Goal: Book appointment/travel/reservation

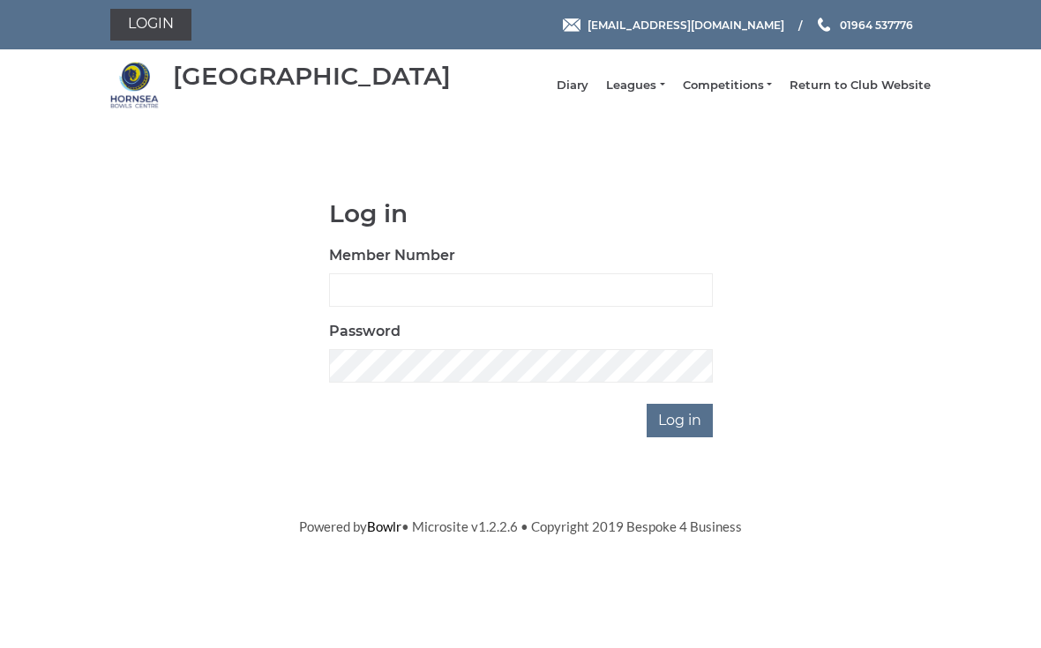
scroll to position [140, 0]
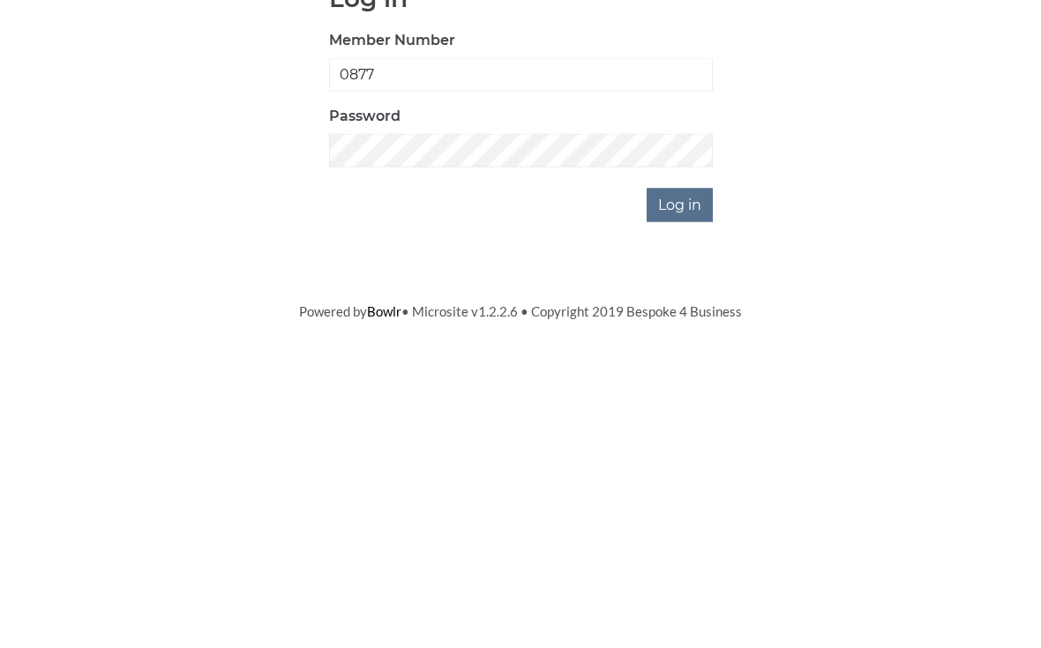
type input "0877"
click at [694, 404] on input "Log in" at bounding box center [679, 421] width 66 height 34
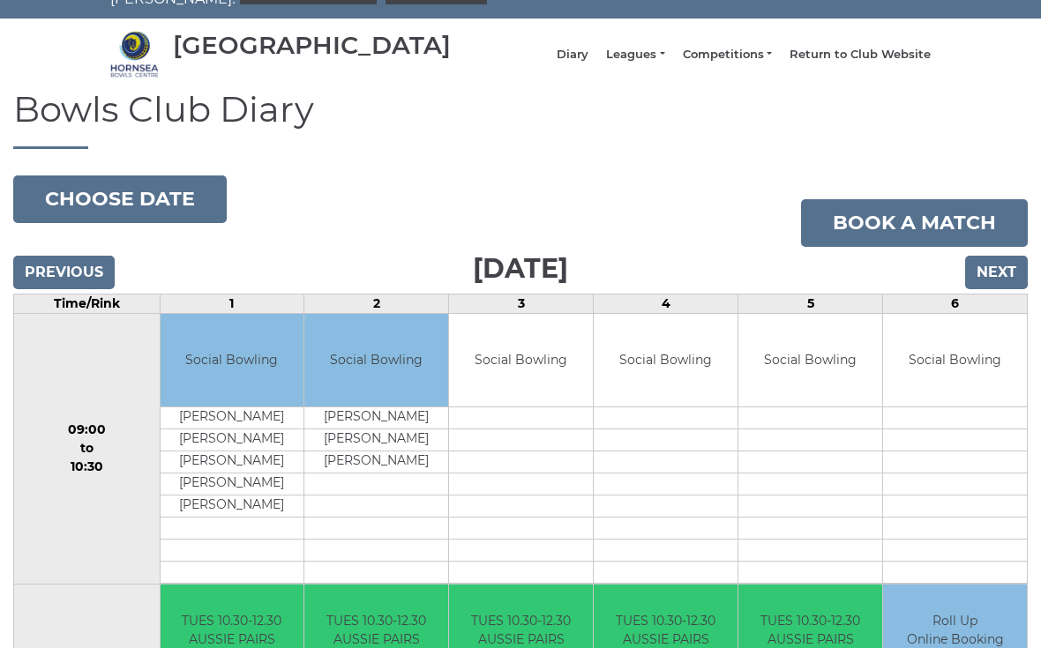
scroll to position [41, 0]
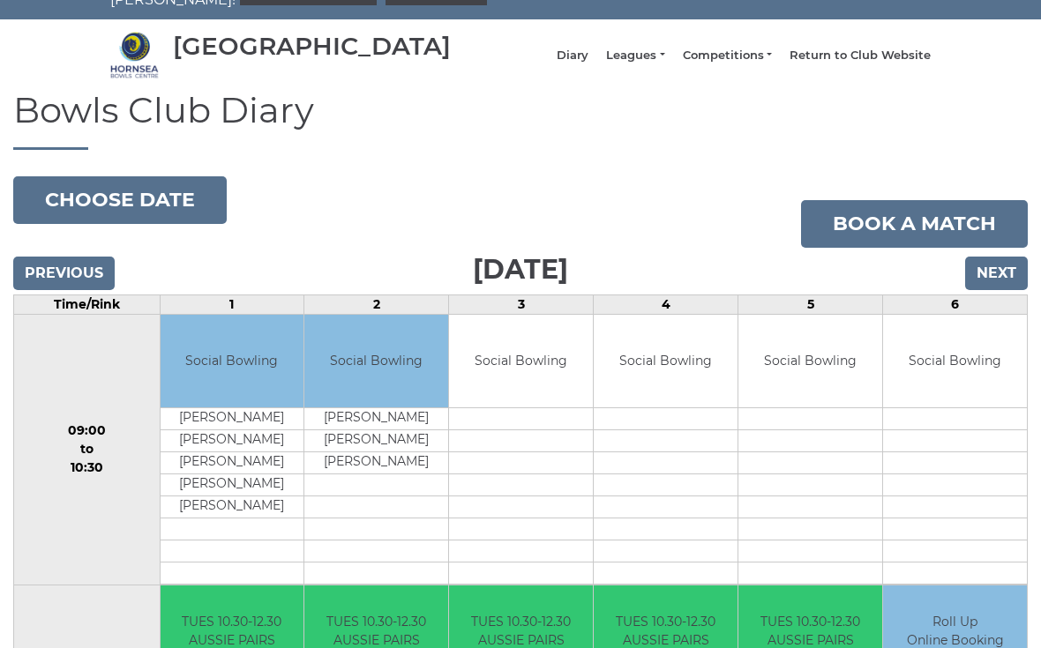
click at [1013, 280] on input "Next" at bounding box center [996, 274] width 63 height 34
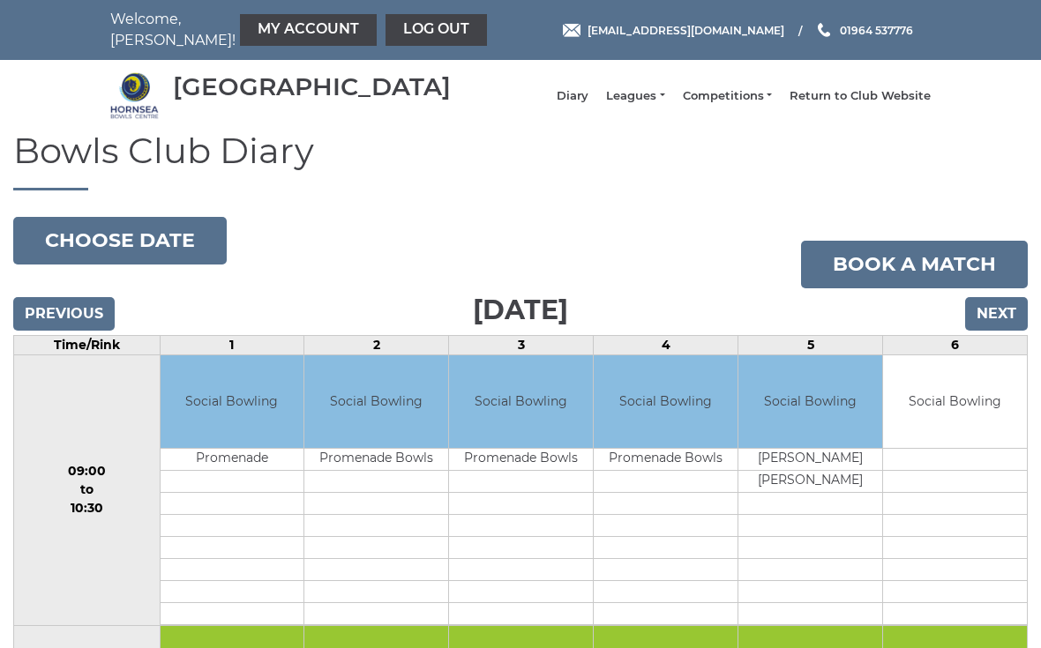
click at [1003, 323] on input "Next" at bounding box center [996, 314] width 63 height 34
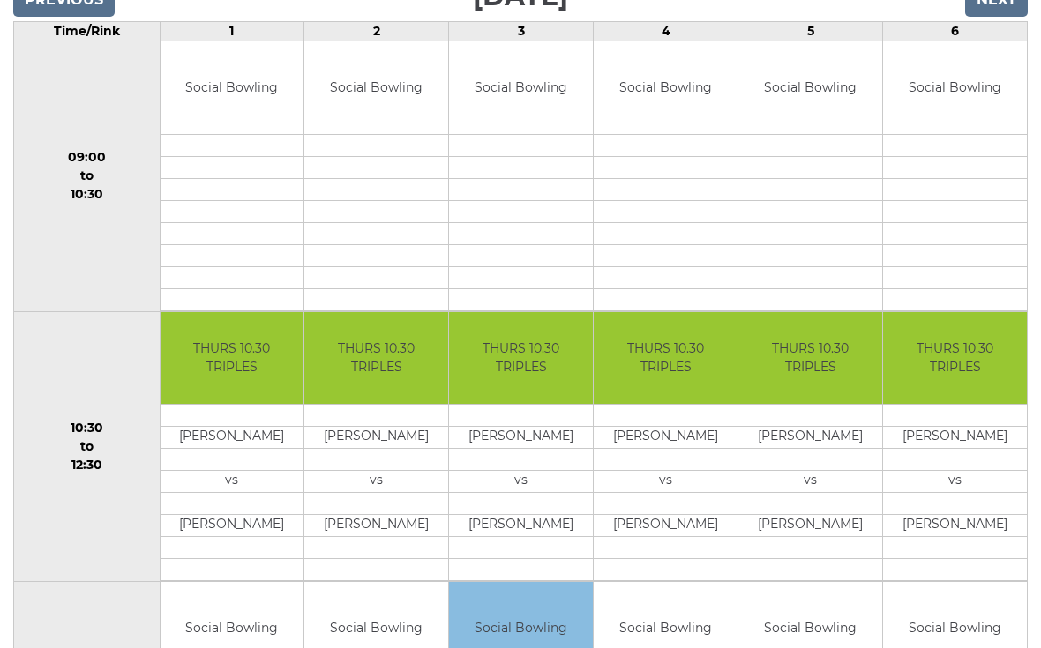
scroll to position [253, 0]
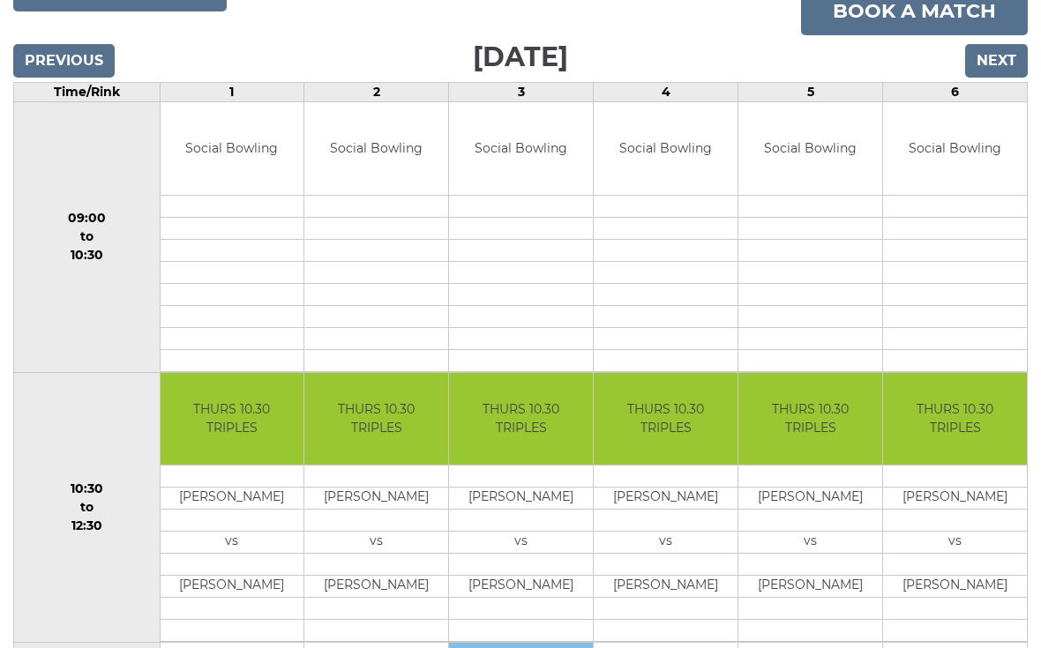
click at [685, 209] on td at bounding box center [666, 206] width 144 height 22
click at [93, 67] on input "Previous" at bounding box center [63, 61] width 101 height 34
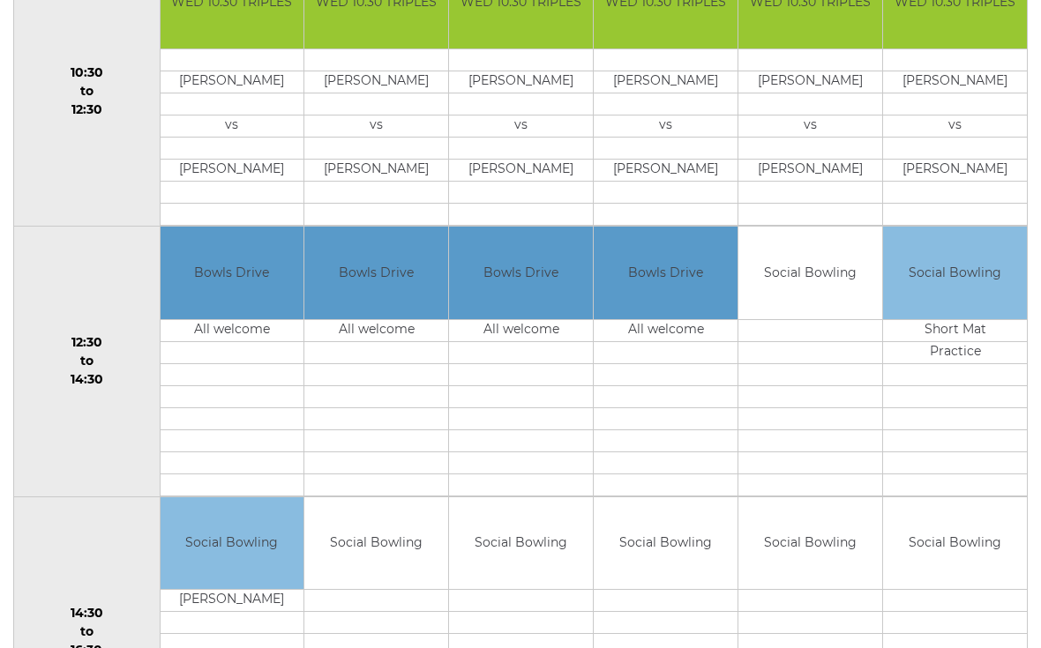
scroll to position [669, 0]
